Goal: Task Accomplishment & Management: Manage account settings

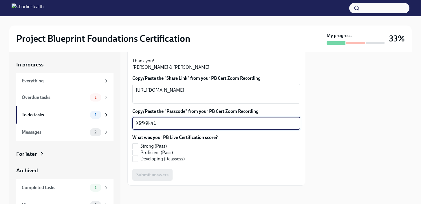
scroll to position [176, 0]
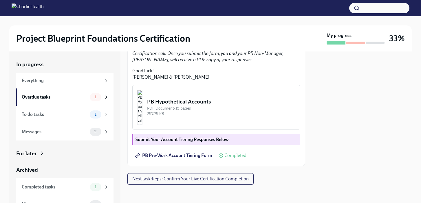
scroll to position [10, 0]
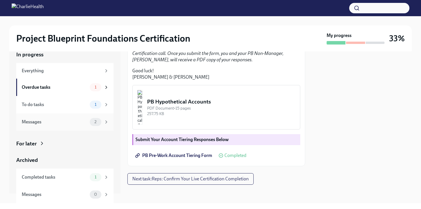
click at [100, 121] on div "2" at bounding box center [96, 122] width 12 height 8
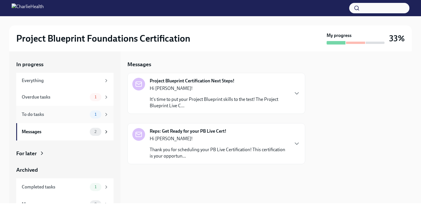
click at [84, 116] on div "To do tasks" at bounding box center [55, 114] width 66 height 6
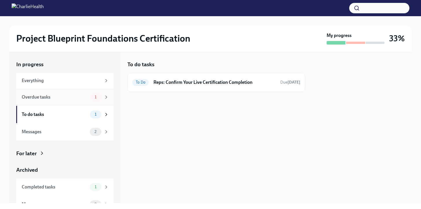
click at [73, 104] on div "Overdue tasks 1" at bounding box center [64, 97] width 97 height 17
click at [81, 87] on div "Everything" at bounding box center [64, 81] width 97 height 16
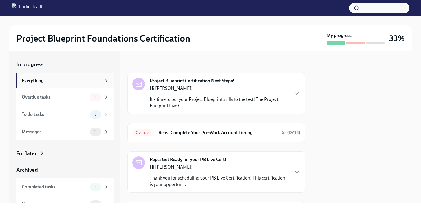
scroll to position [10, 0]
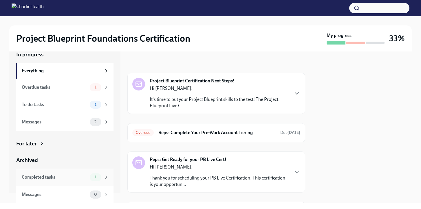
click at [82, 176] on div "Completed tasks" at bounding box center [55, 177] width 66 height 6
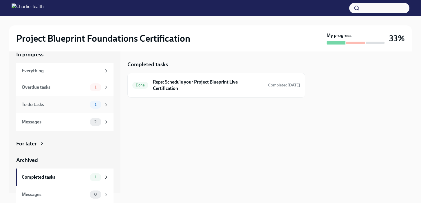
click at [82, 112] on div "To do tasks 1" at bounding box center [64, 104] width 97 height 17
